Goal: Use online tool/utility: Utilize a website feature to perform a specific function

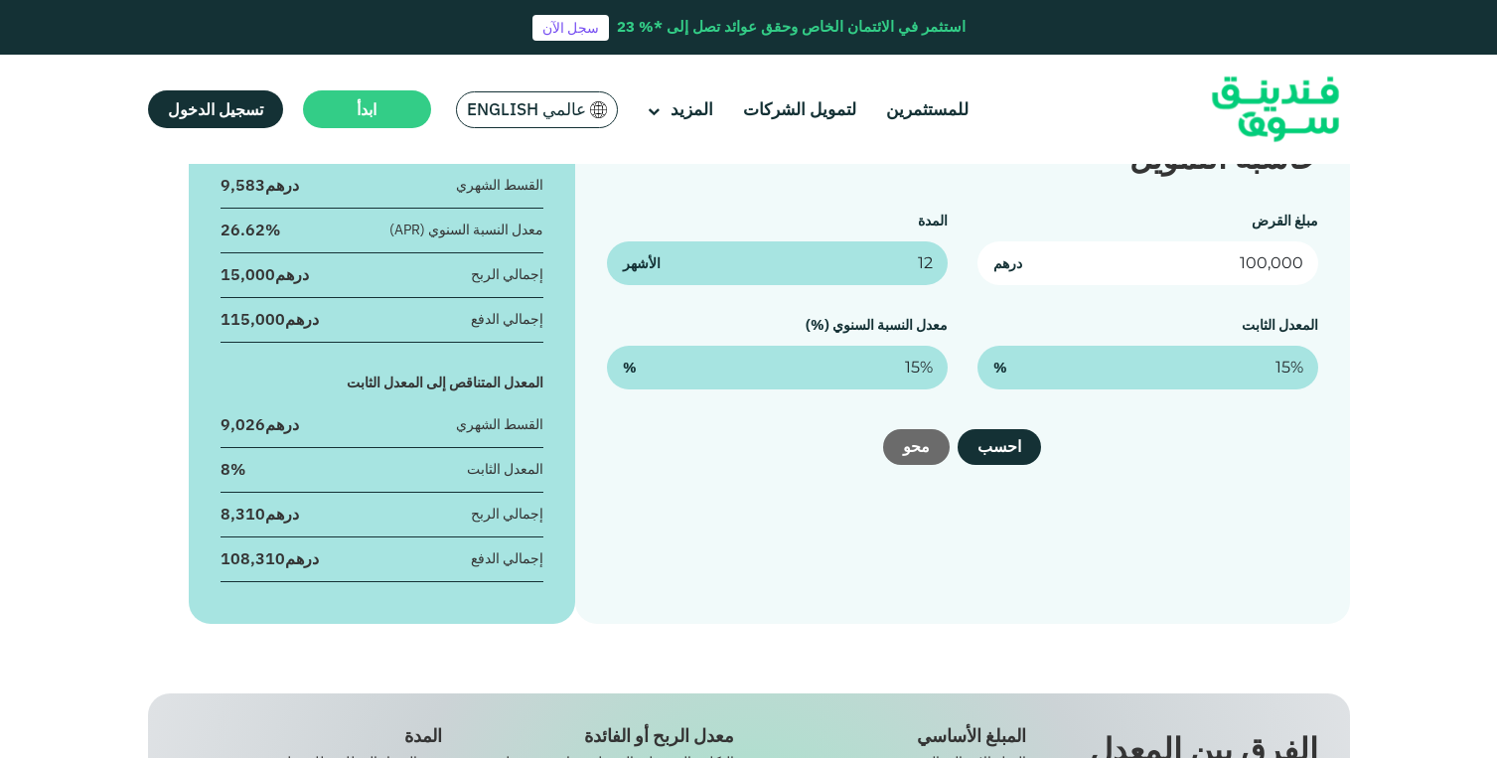
click at [1190, 253] on input "100,000" at bounding box center [1147, 263] width 341 height 44
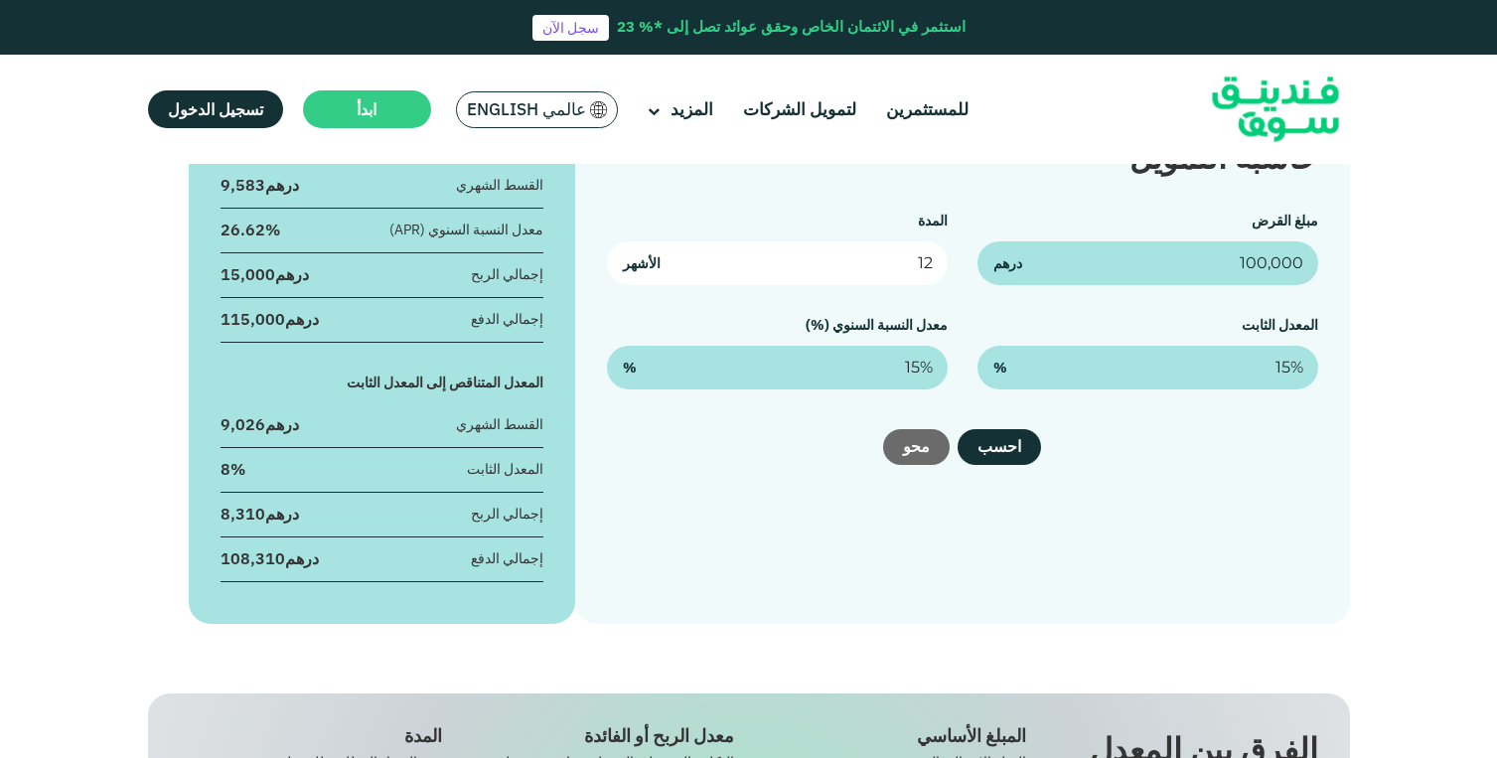
click at [909, 270] on input "12" at bounding box center [777, 263] width 341 height 44
type input "360"
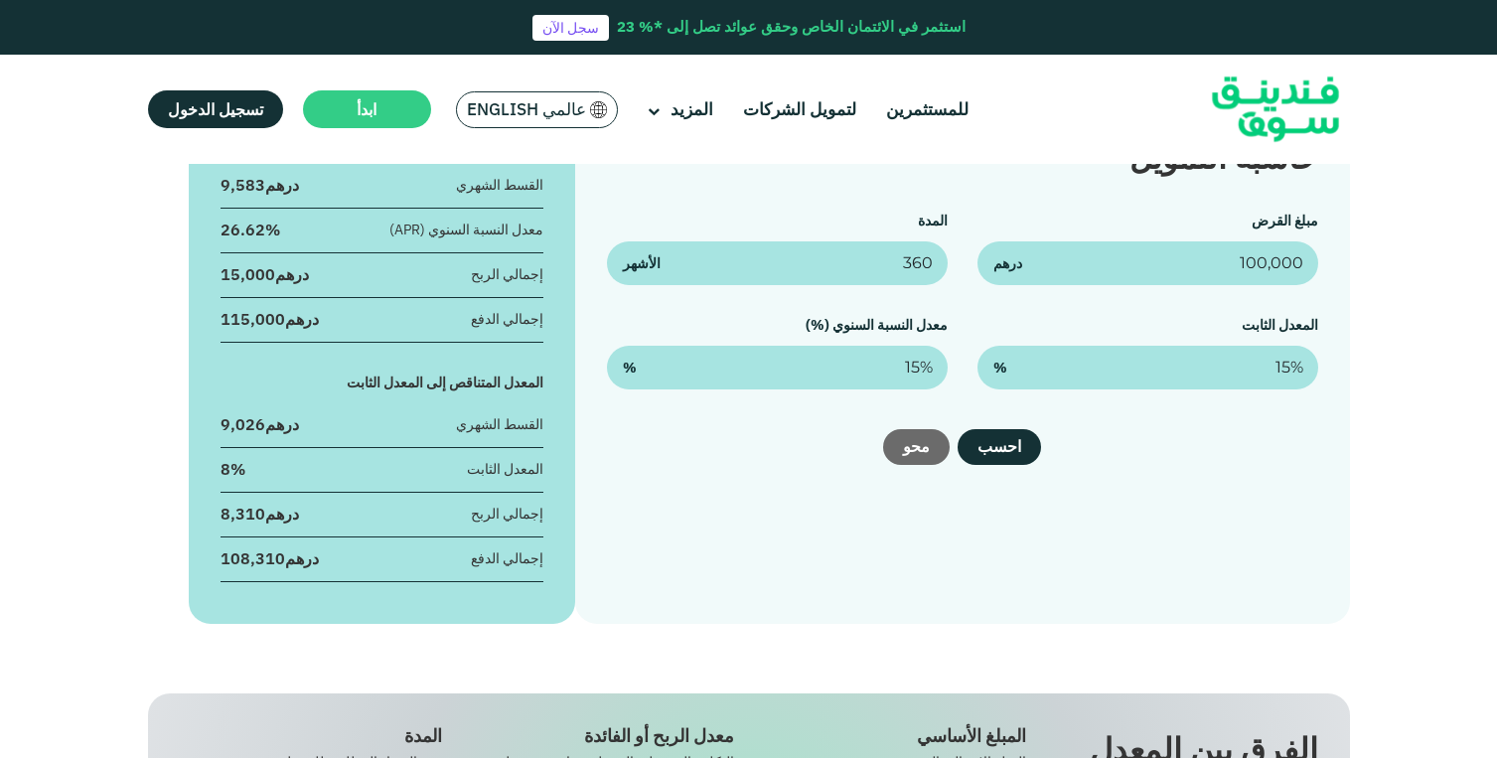
click at [1265, 410] on div "حاسبة التمويل مبلغ القرض 100,000 درهم المدة 360 الأشهر المعدل الثابت 15% % معدل…" at bounding box center [962, 362] width 774 height 522
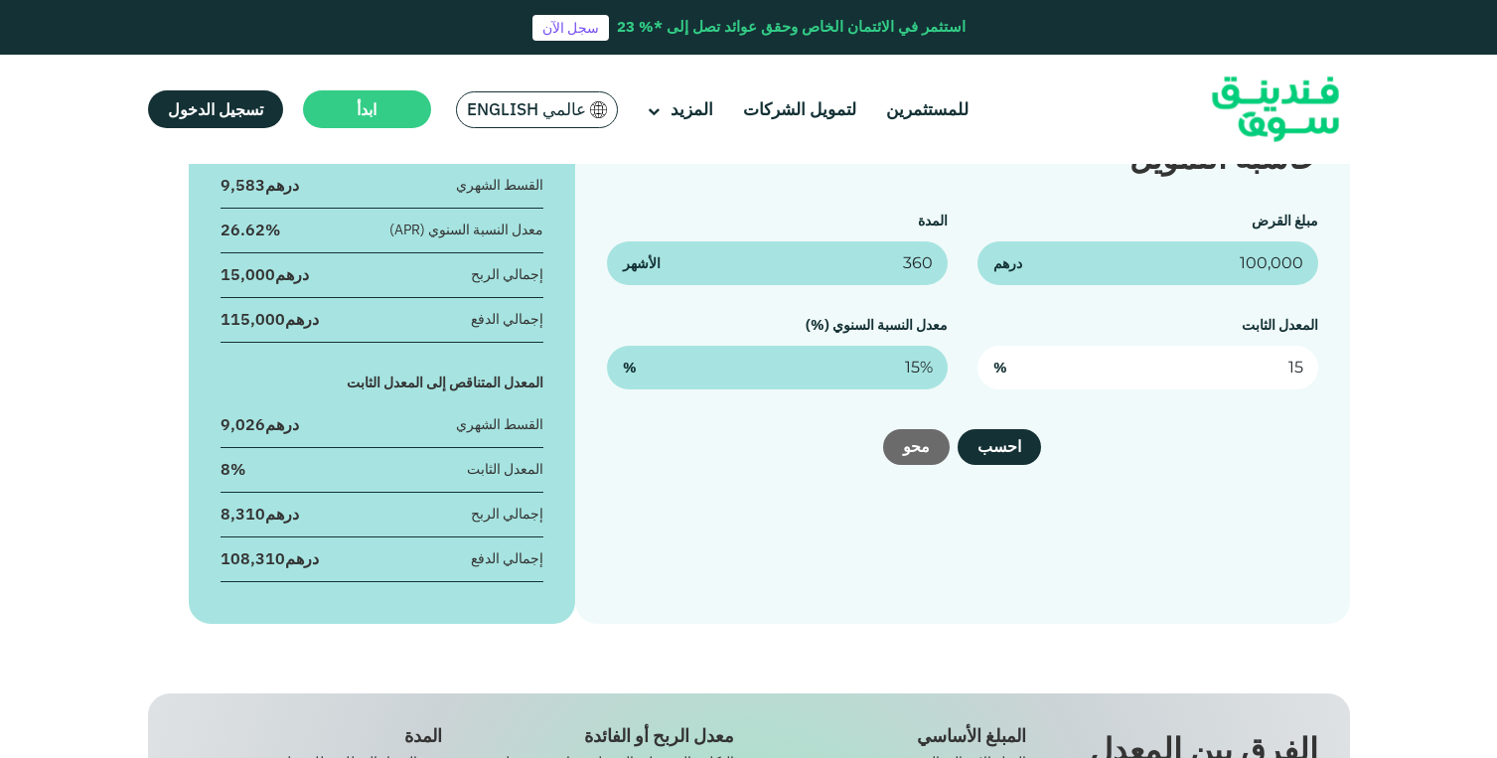
click at [1278, 366] on input "15" at bounding box center [1147, 368] width 341 height 44
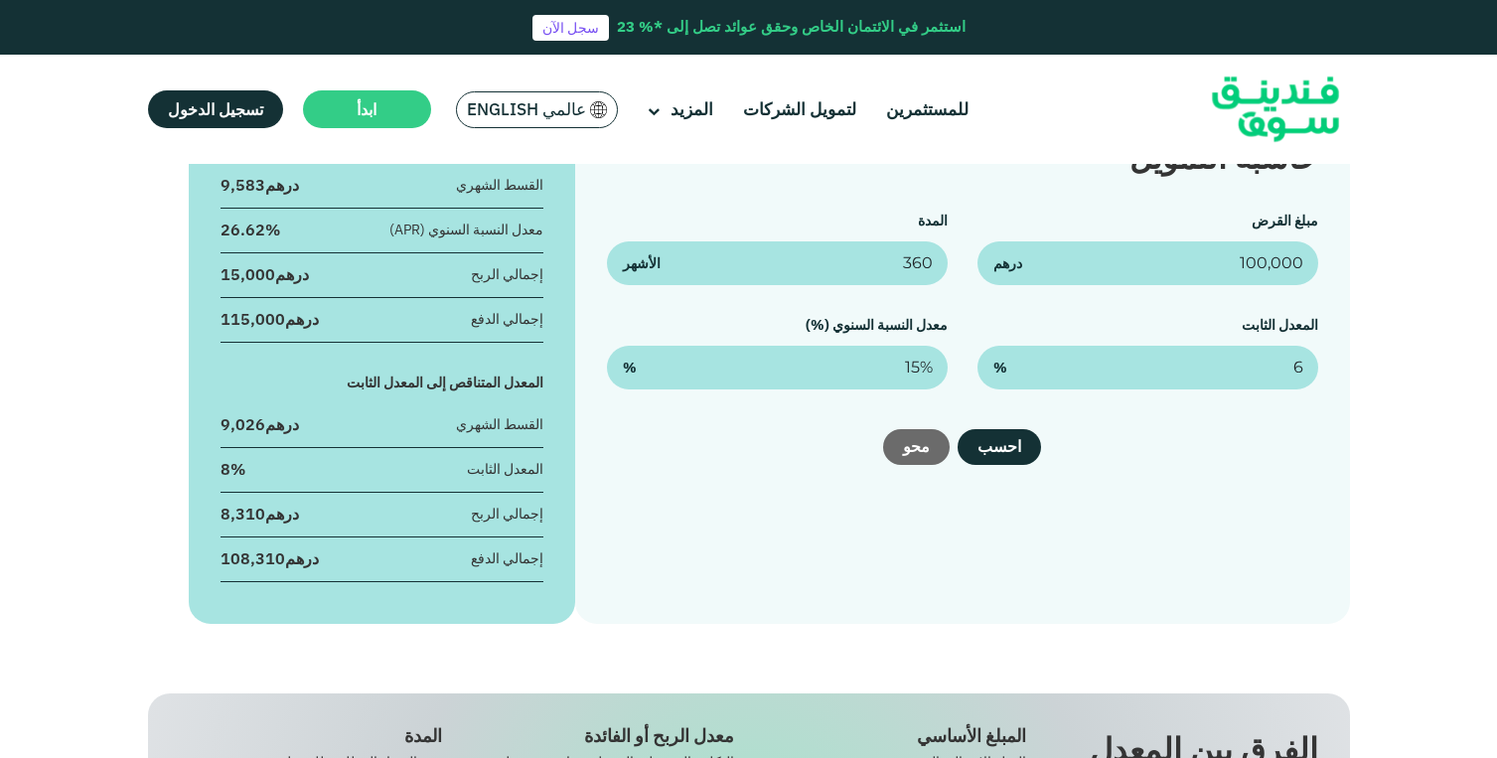
type input "6%"
click at [1201, 458] on div "احسب [GEOGRAPHIC_DATA]" at bounding box center [962, 447] width 710 height 36
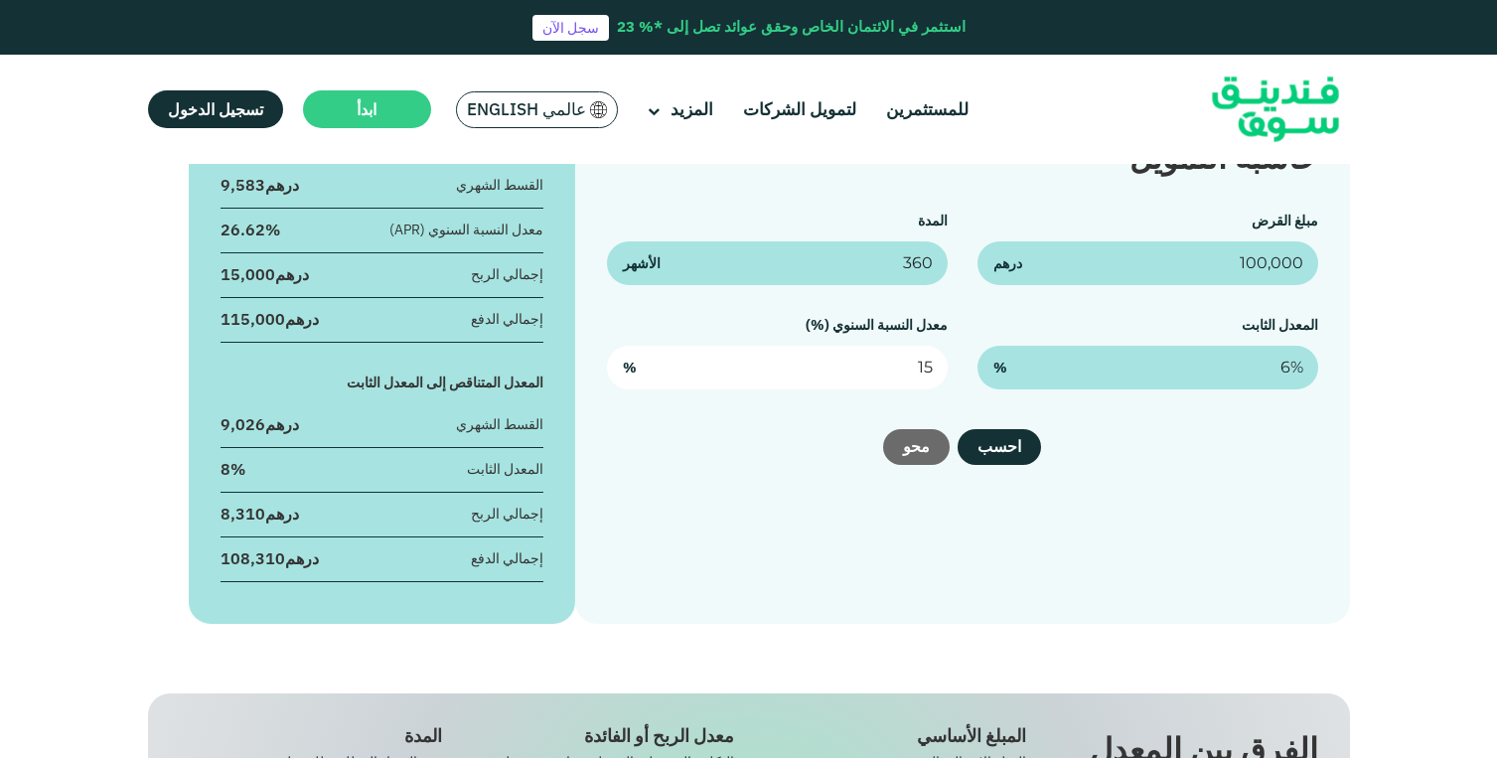
click at [903, 374] on input "15" at bounding box center [777, 368] width 341 height 44
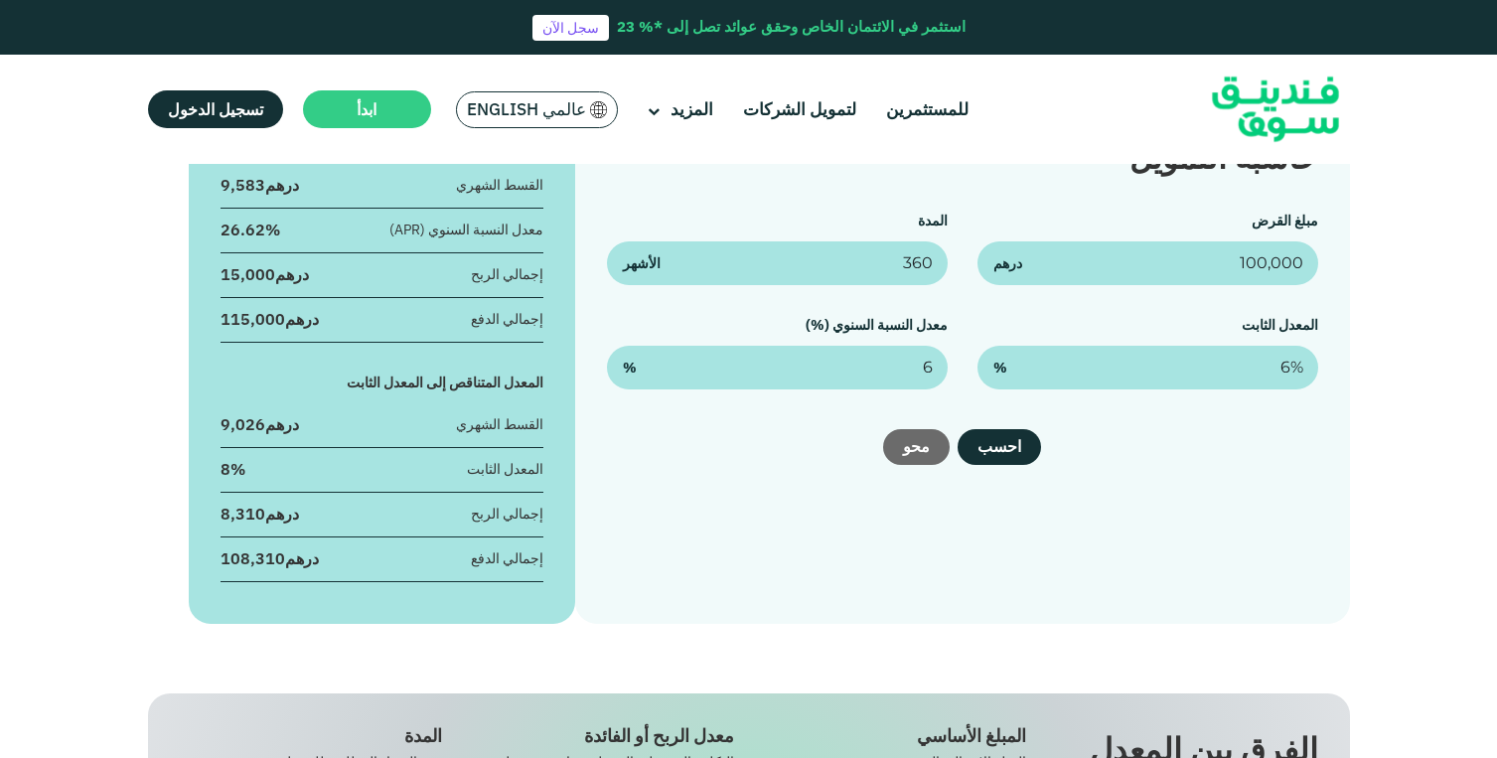
type input "6%"
click at [1082, 436] on div "احسب [GEOGRAPHIC_DATA]" at bounding box center [962, 447] width 710 height 36
click at [1010, 453] on button "احسب" at bounding box center [998, 447] width 83 height 36
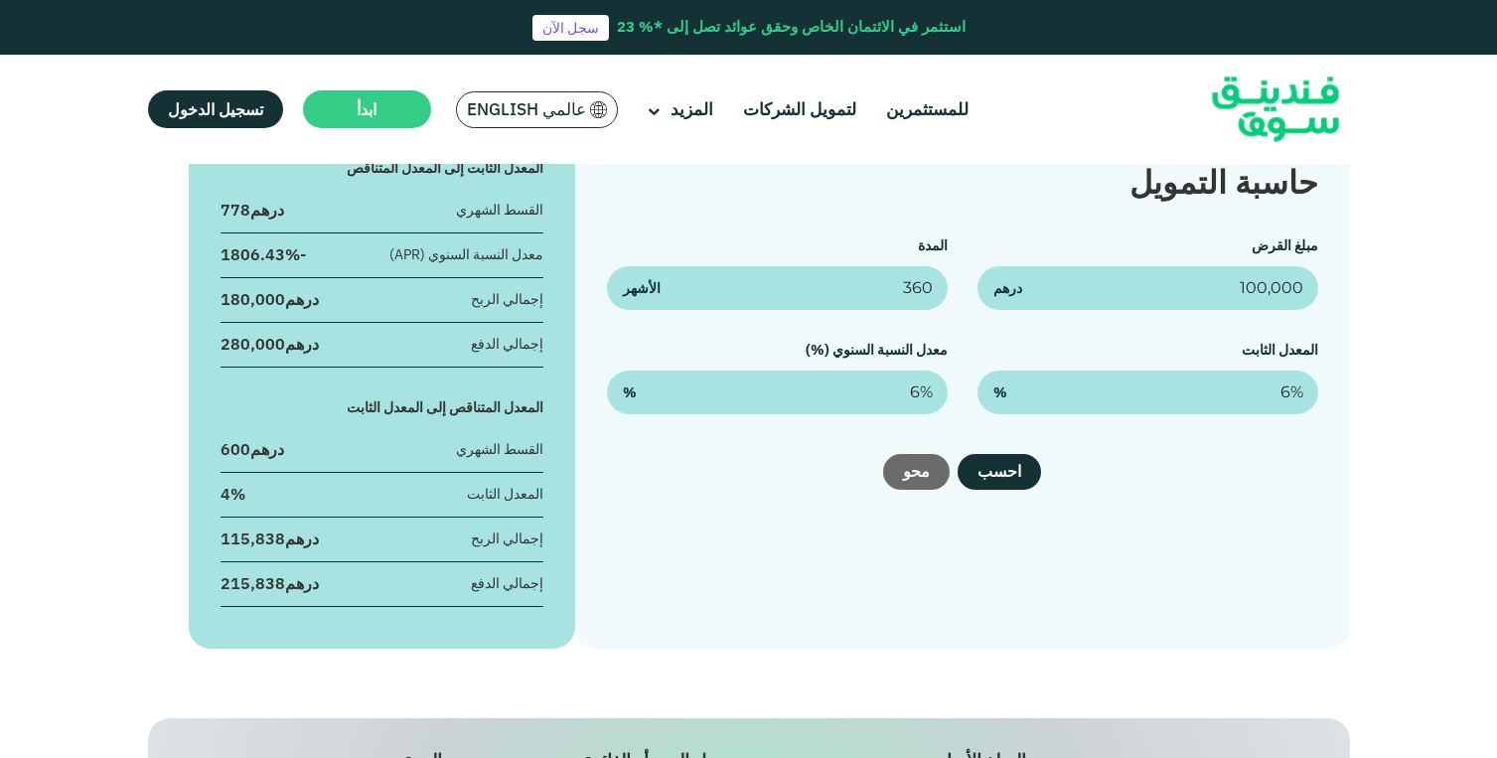
scroll to position [331, 0]
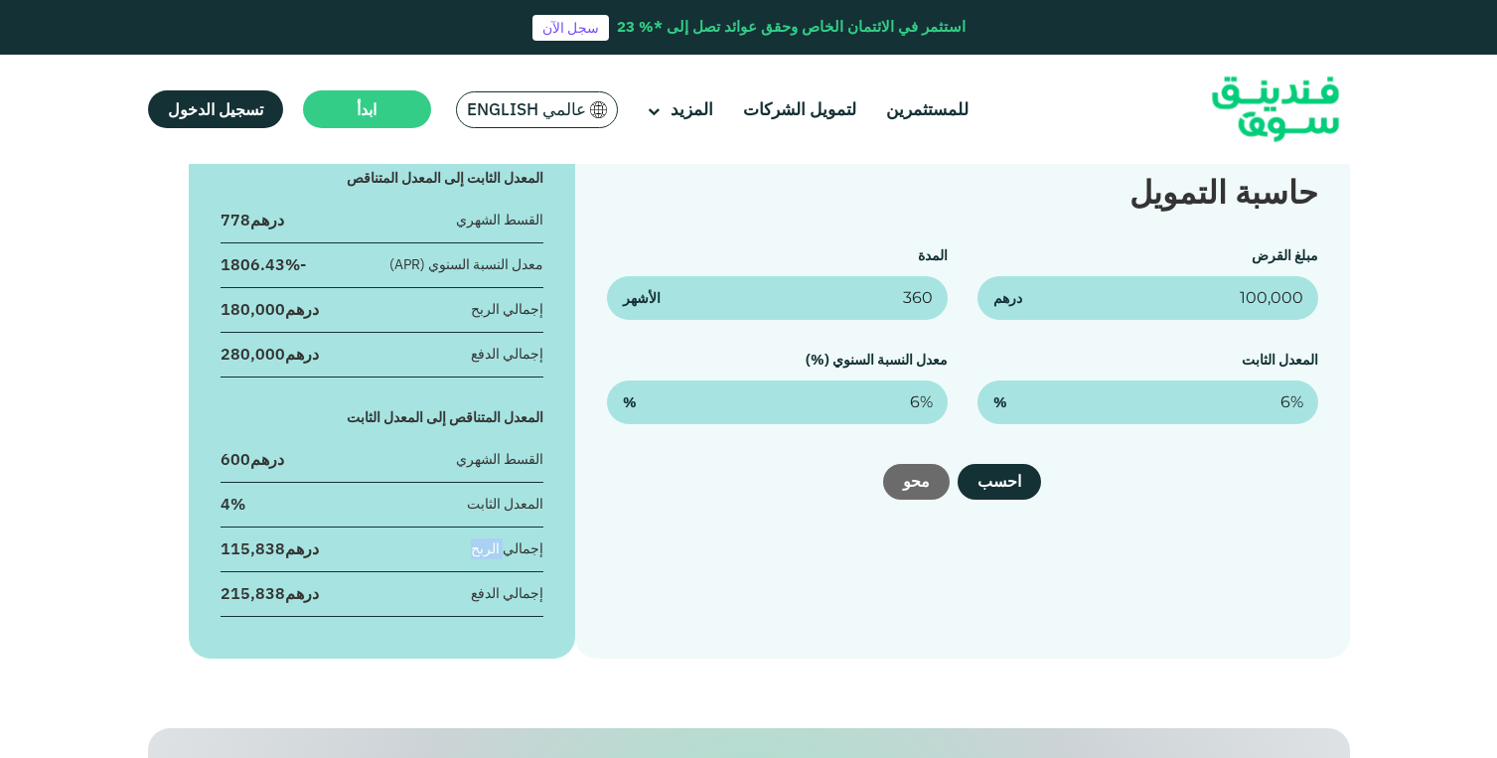
drag, startPoint x: 509, startPoint y: 551, endPoint x: 461, endPoint y: 551, distance: 47.7
click at [461, 551] on div "إجمالي الربح درهم 115,838" at bounding box center [383, 554] width 324 height 35
